Goal: Task Accomplishment & Management: Manage account settings

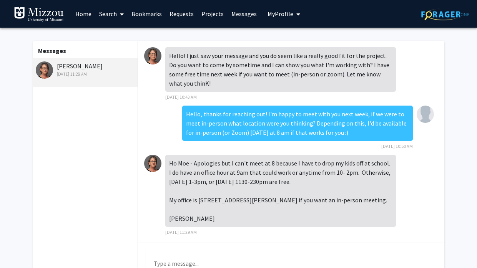
scroll to position [3, 0]
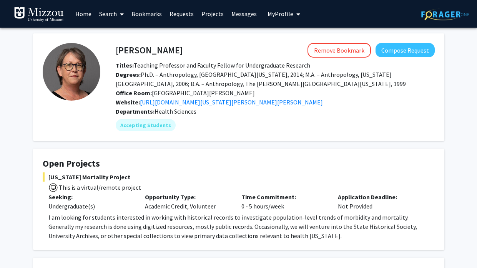
click at [236, 18] on link "Messages" at bounding box center [244, 13] width 33 height 27
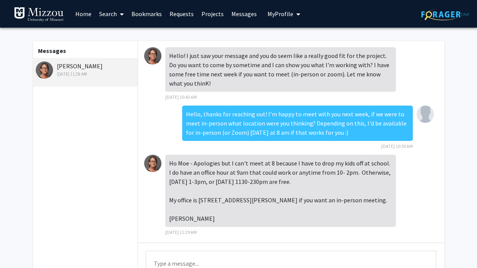
scroll to position [4, 0]
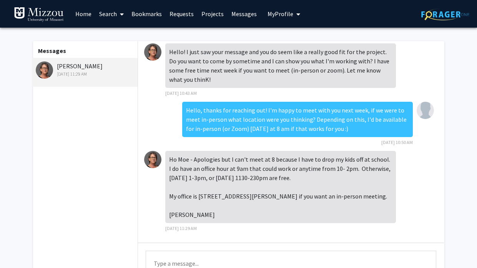
click at [210, 252] on textarea "Type a message" at bounding box center [291, 268] width 291 height 35
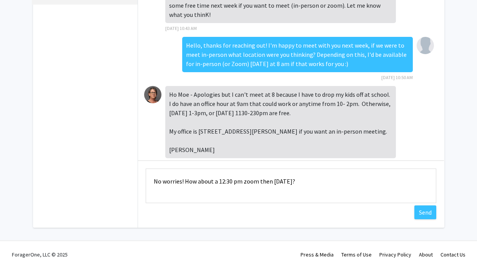
scroll to position [0, 0]
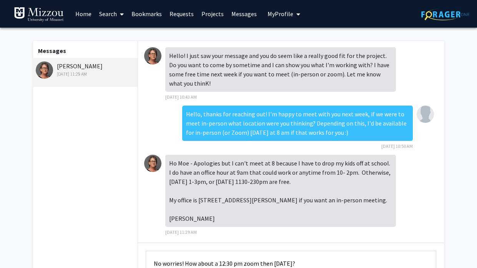
click at [357, 71] on div "Hello! I just saw your message and you do seem like a really good fit for the p…" at bounding box center [280, 69] width 231 height 45
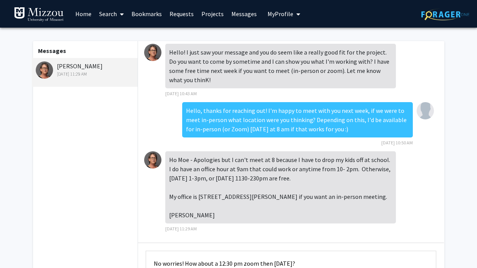
scroll to position [82, 0]
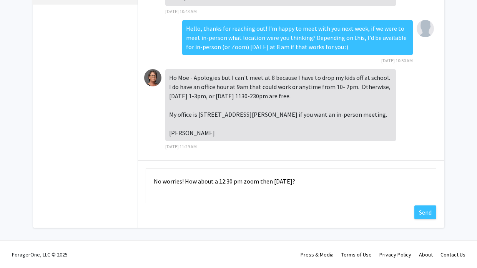
click at [261, 182] on textarea "No worries! How about a 12:30 pm zoom then [DATE]?" at bounding box center [291, 186] width 291 height 35
click at [296, 182] on textarea "No worries! How about a 12:30 pm zoom [DATE]?" at bounding box center [291, 186] width 291 height 35
type textarea "No worries! How about a 12:30 pm zoom [DATE] then?"
click at [431, 211] on button "Send" at bounding box center [425, 213] width 22 height 14
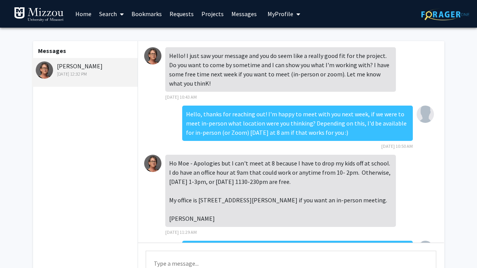
scroll to position [34, 0]
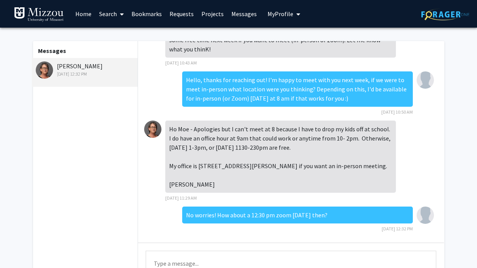
click at [272, 17] on span "My Profile" at bounding box center [280, 14] width 26 height 8
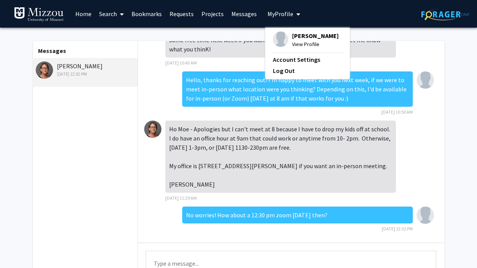
click at [282, 35] on img at bounding box center [280, 39] width 15 height 15
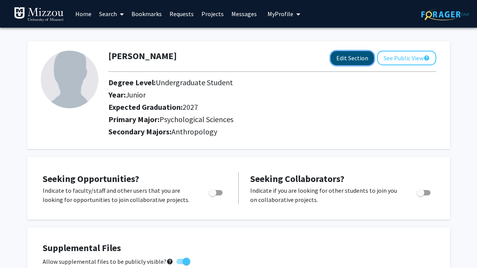
click at [350, 55] on button "Edit Section" at bounding box center [352, 58] width 43 height 14
select select "junior"
select select "2027"
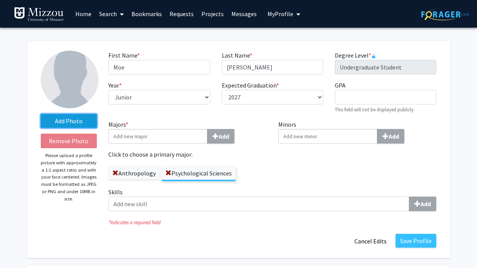
click at [61, 127] on label "Add Photo" at bounding box center [69, 121] width 56 height 14
click at [0, 0] on input "Add Photo" at bounding box center [0, 0] width 0 height 0
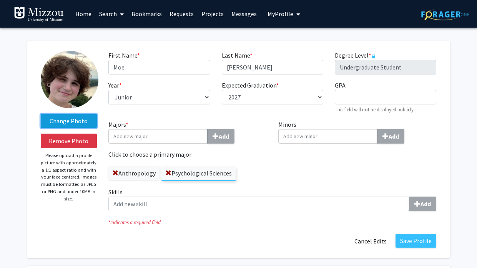
click at [80, 125] on label "Change Photo" at bounding box center [69, 121] width 56 height 14
click at [0, 0] on input "Change Photo" at bounding box center [0, 0] width 0 height 0
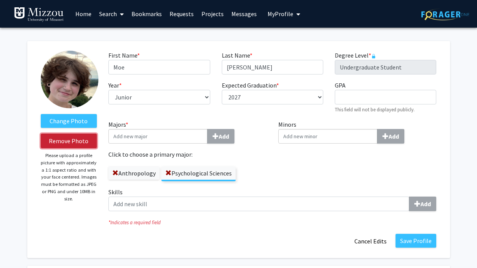
click at [88, 145] on button "Remove Photo" at bounding box center [69, 141] width 56 height 15
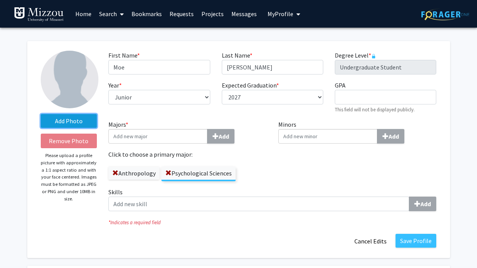
click at [81, 121] on label "Add Photo" at bounding box center [69, 121] width 56 height 14
click at [0, 0] on input "Add Photo" at bounding box center [0, 0] width 0 height 0
click at [91, 122] on label "Add Photo" at bounding box center [69, 121] width 56 height 14
click at [0, 0] on input "Add Photo" at bounding box center [0, 0] width 0 height 0
click at [84, 126] on label "Add Photo" at bounding box center [69, 121] width 56 height 14
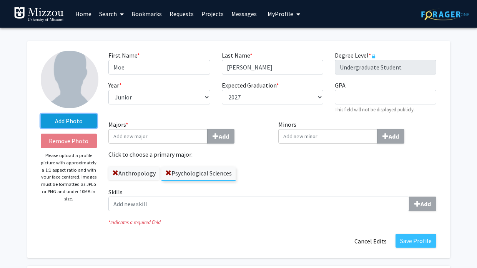
click at [0, 0] on input "Add Photo" at bounding box center [0, 0] width 0 height 0
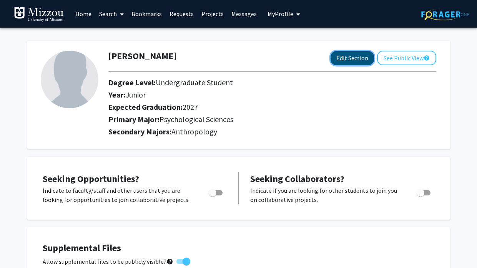
click at [361, 63] on button "Edit Section" at bounding box center [352, 58] width 43 height 14
select select "junior"
select select "2027"
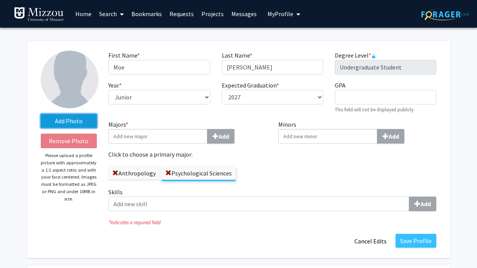
click at [60, 122] on label "Add Photo" at bounding box center [69, 121] width 56 height 14
click at [0, 0] on input "Add Photo" at bounding box center [0, 0] width 0 height 0
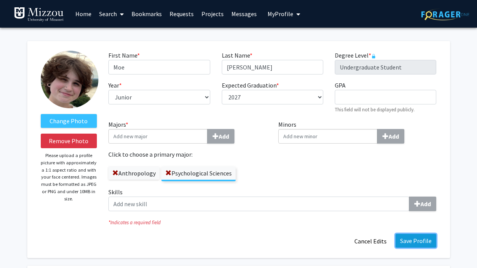
click at [429, 243] on button "Save Profile" at bounding box center [415, 241] width 41 height 14
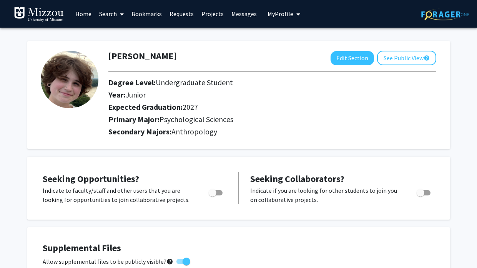
click at [232, 14] on link "Messages" at bounding box center [244, 13] width 33 height 27
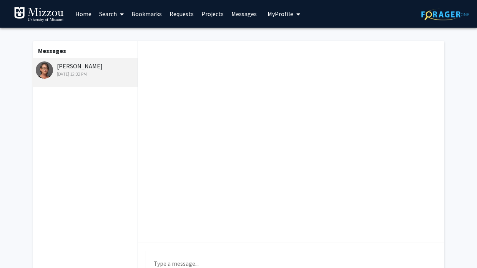
scroll to position [35, 0]
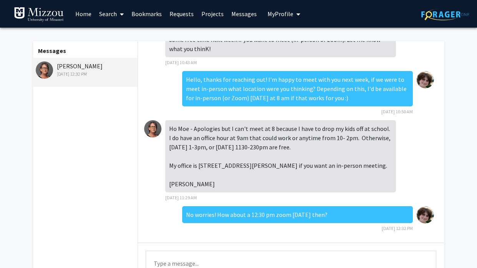
click at [86, 10] on link "Home" at bounding box center [83, 13] width 24 height 27
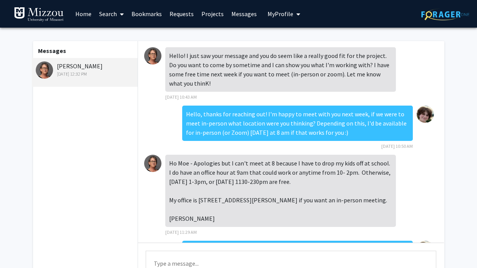
scroll to position [35, 0]
